Goal: Information Seeking & Learning: Learn about a topic

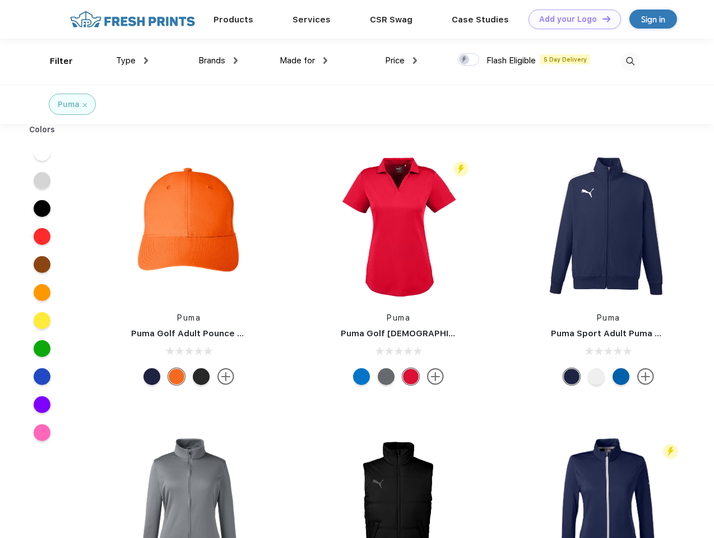
click at [571, 19] on link "Add your Logo Design Tool" at bounding box center [575, 20] width 92 height 20
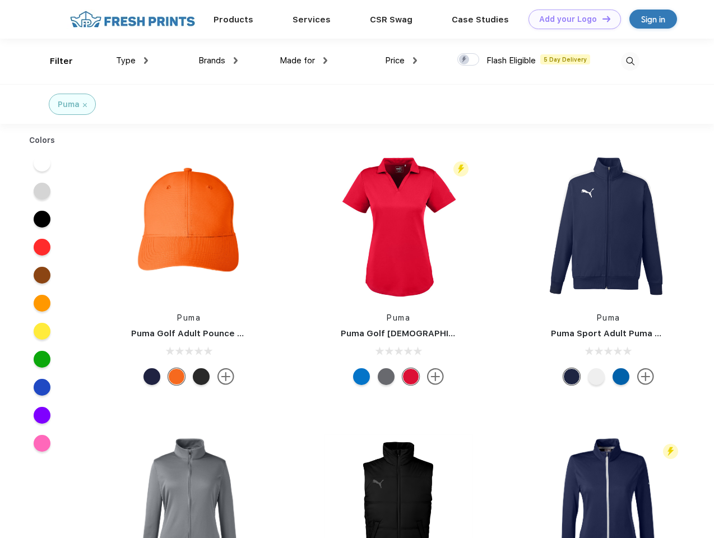
click at [0, 0] on div "Design Tool" at bounding box center [0, 0] width 0 height 0
click at [601, 18] on link "Add your Logo Design Tool" at bounding box center [575, 20] width 92 height 20
click at [54, 61] on div "Filter" at bounding box center [61, 61] width 23 height 13
click at [132, 61] on span "Type" at bounding box center [126, 60] width 20 height 10
click at [218, 61] on span "Brands" at bounding box center [211, 60] width 27 height 10
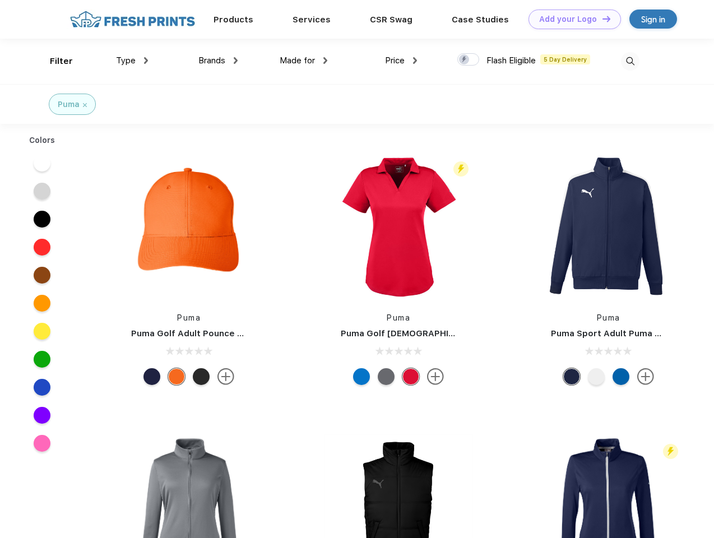
click at [304, 61] on span "Made for" at bounding box center [297, 60] width 35 height 10
click at [401, 61] on span "Price" at bounding box center [395, 60] width 20 height 10
click at [469, 60] on div at bounding box center [468, 59] width 22 height 12
click at [465, 60] on input "checkbox" at bounding box center [460, 56] width 7 height 7
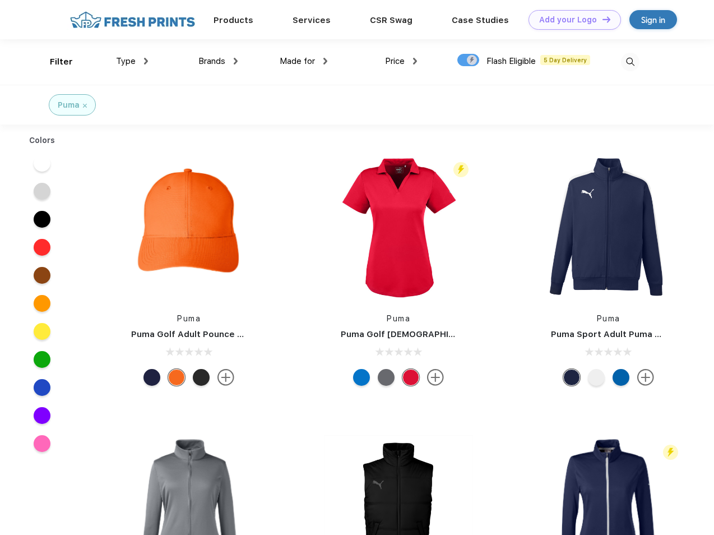
click at [630, 61] on img at bounding box center [630, 62] width 18 height 18
